Goal: Check status: Check status

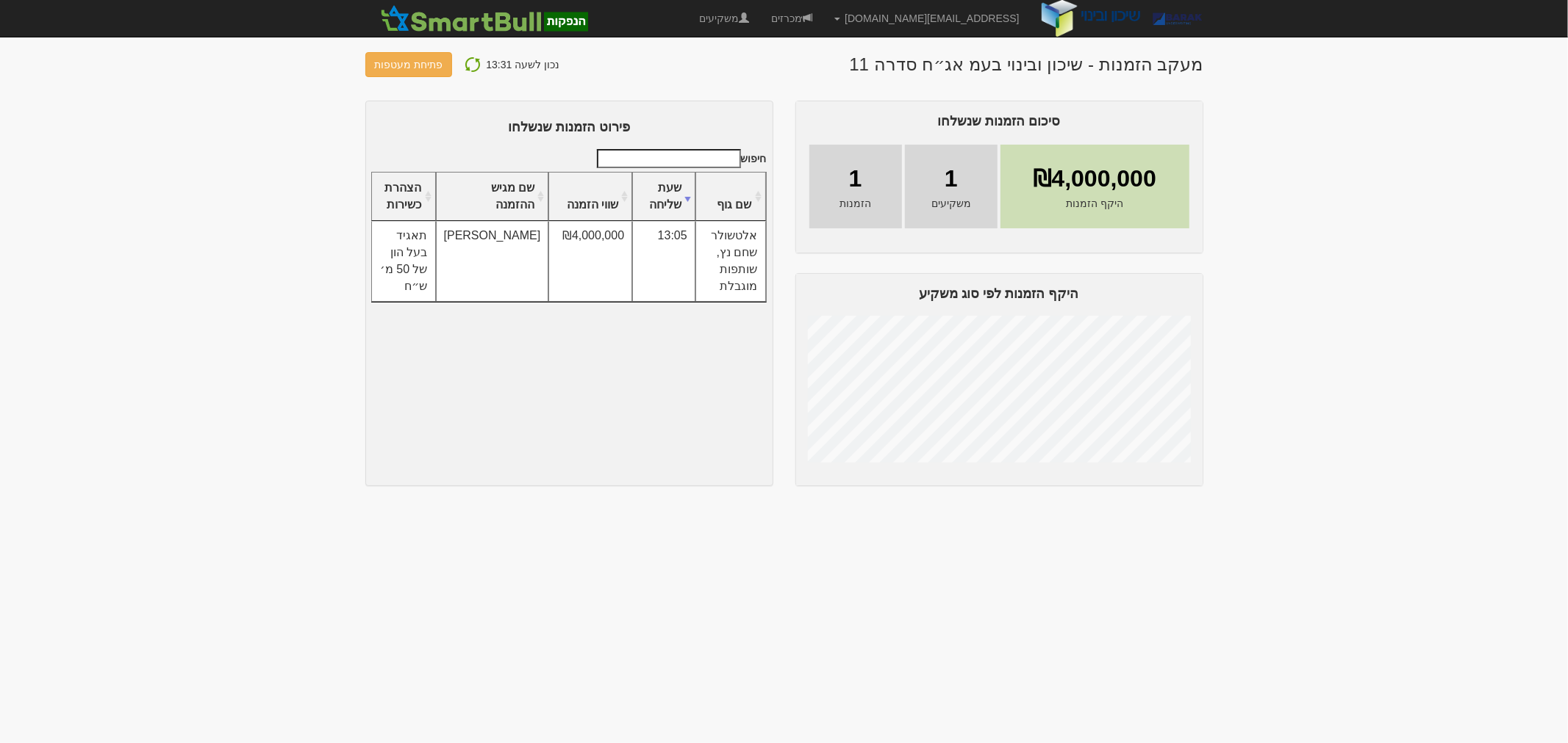
click at [472, 61] on img at bounding box center [473, 65] width 17 height 17
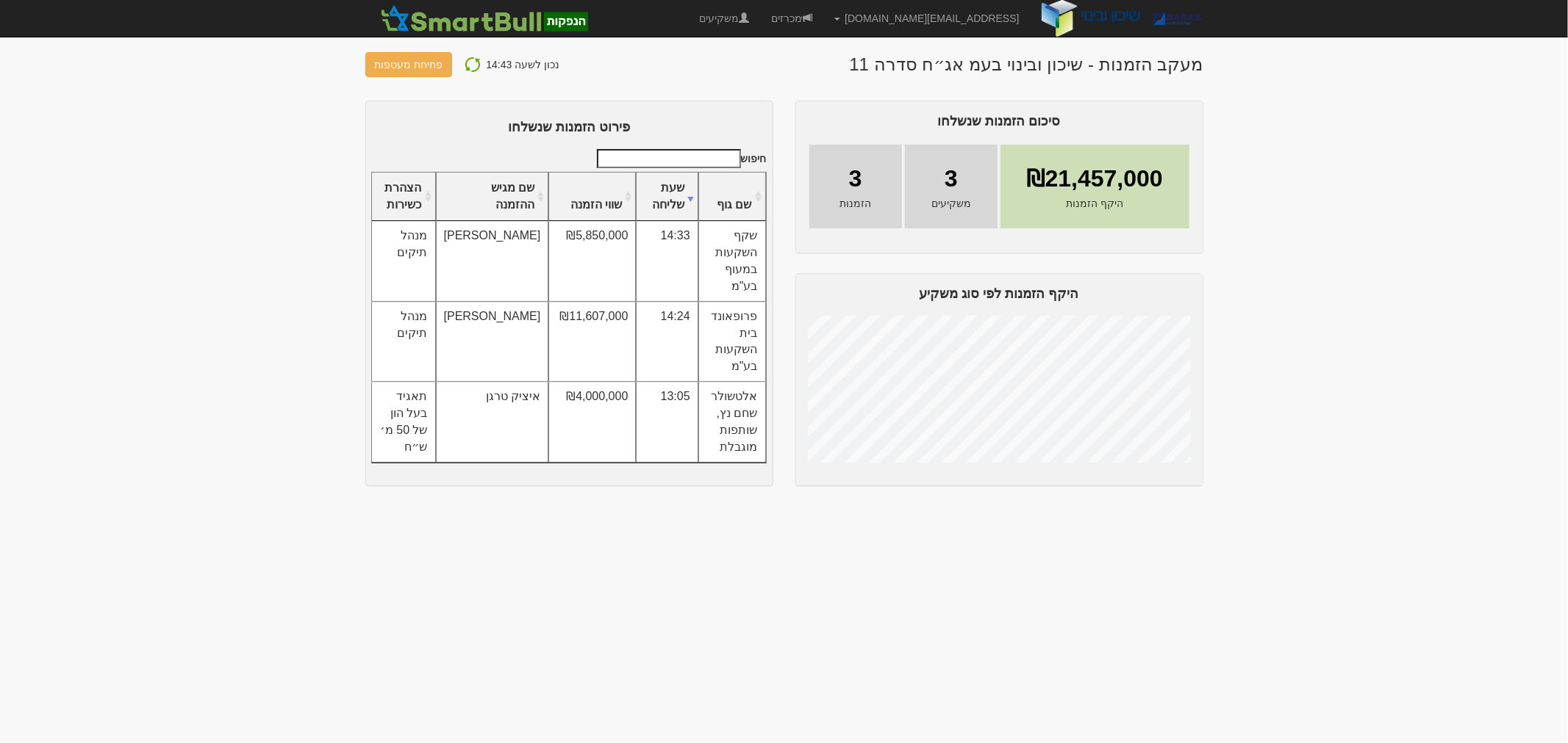
click at [464, 56] on img at bounding box center [473, 65] width 17 height 17
